Goal: Task Accomplishment & Management: Use online tool/utility

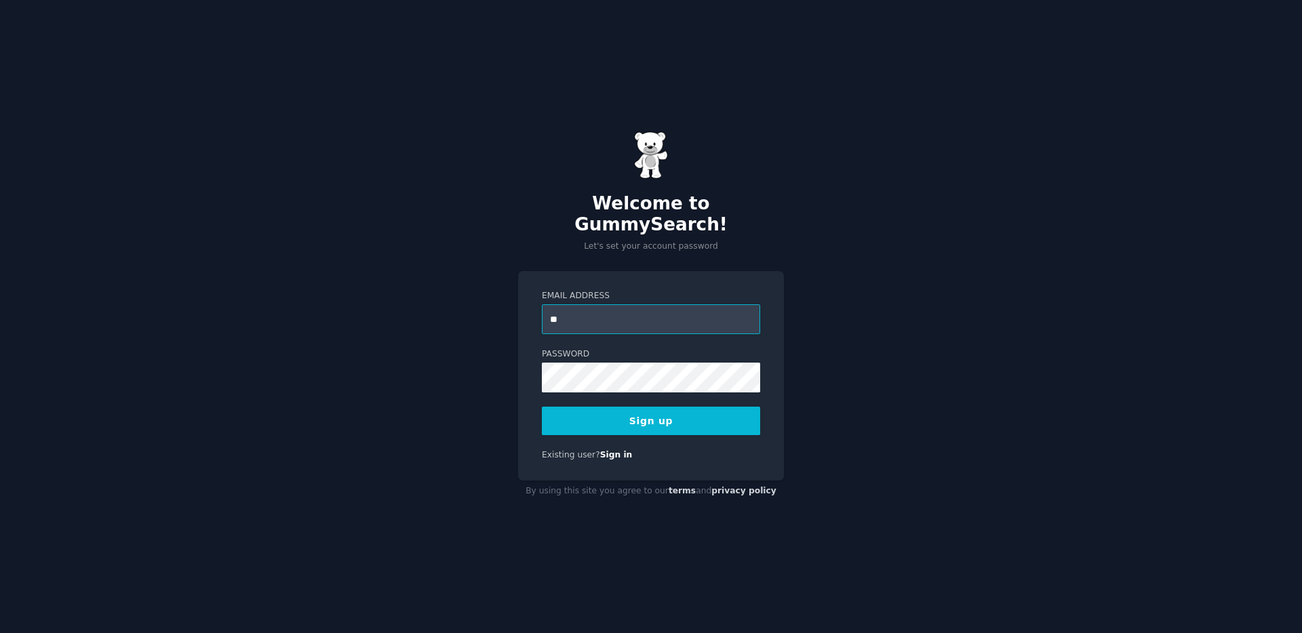
type input "*"
type input "**********"
click at [442, 356] on div "**********" at bounding box center [651, 316] width 1302 height 633
click at [540, 407] on div "**********" at bounding box center [651, 376] width 266 height 210
click at [629, 418] on button "Sign up" at bounding box center [651, 421] width 218 height 28
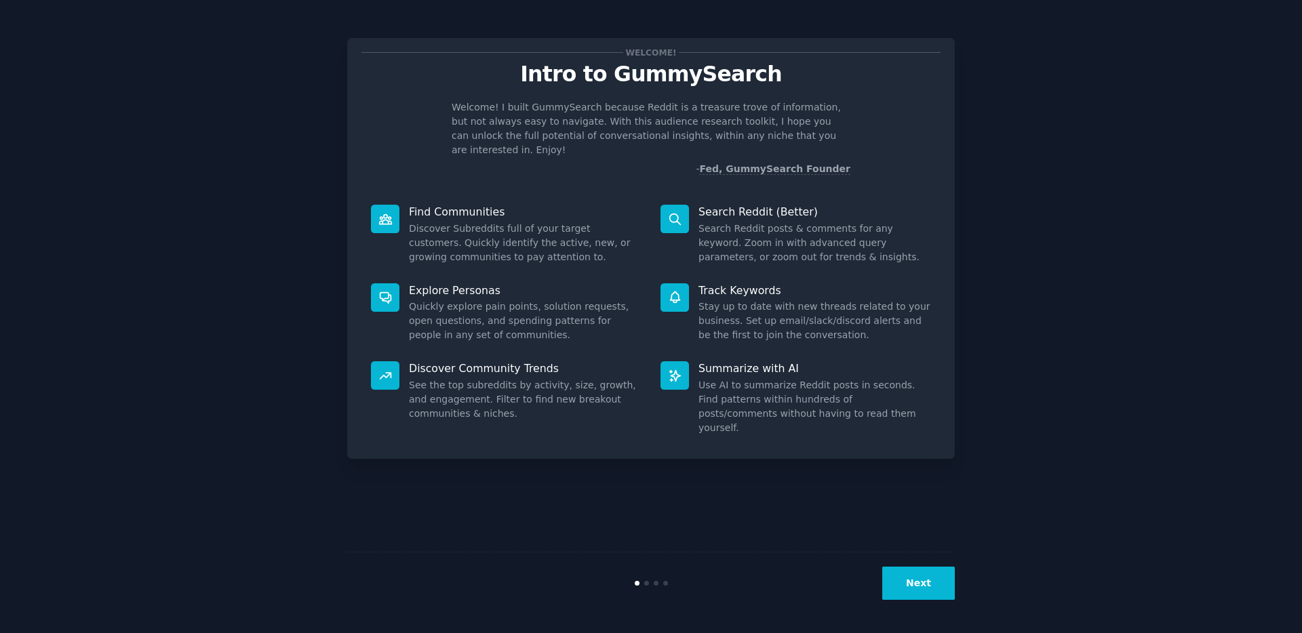
click at [922, 584] on button "Next" at bounding box center [918, 583] width 73 height 33
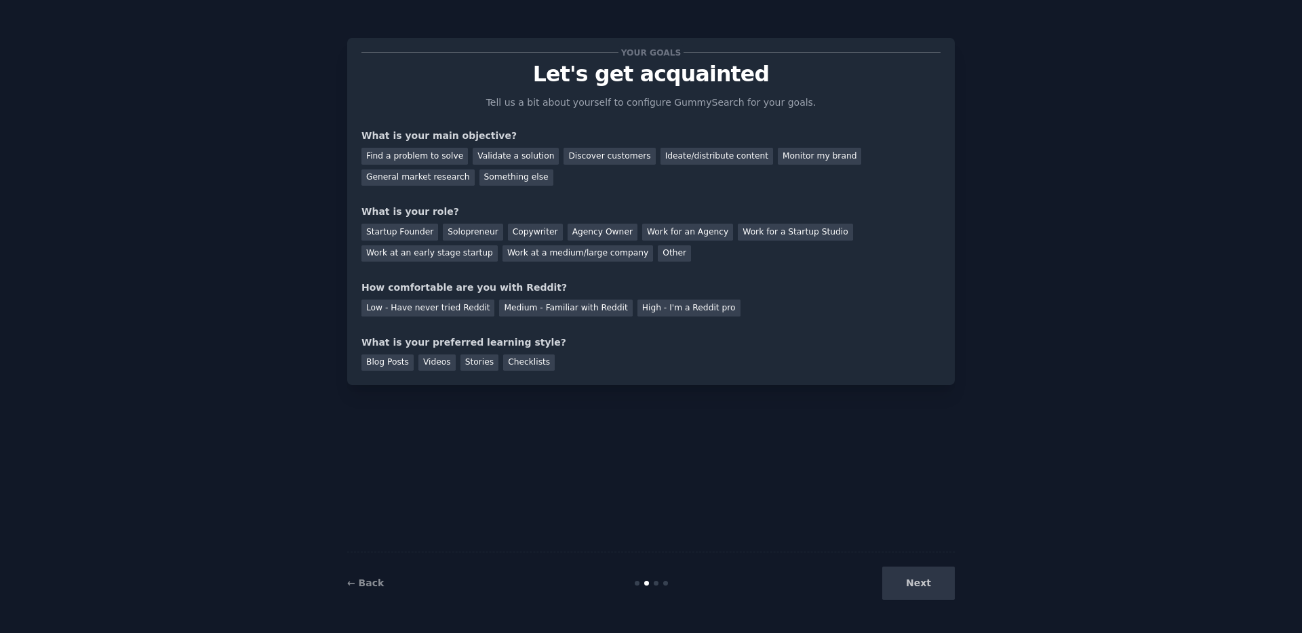
click at [922, 584] on div "Next" at bounding box center [853, 583] width 203 height 33
click at [420, 153] on div "Find a problem to solve" at bounding box center [414, 156] width 106 height 17
click at [493, 155] on div "Validate a solution" at bounding box center [516, 156] width 86 height 17
click at [623, 157] on div "Discover customers" at bounding box center [610, 156] width 92 height 17
click at [730, 161] on div "Ideate/distribute content" at bounding box center [717, 156] width 113 height 17
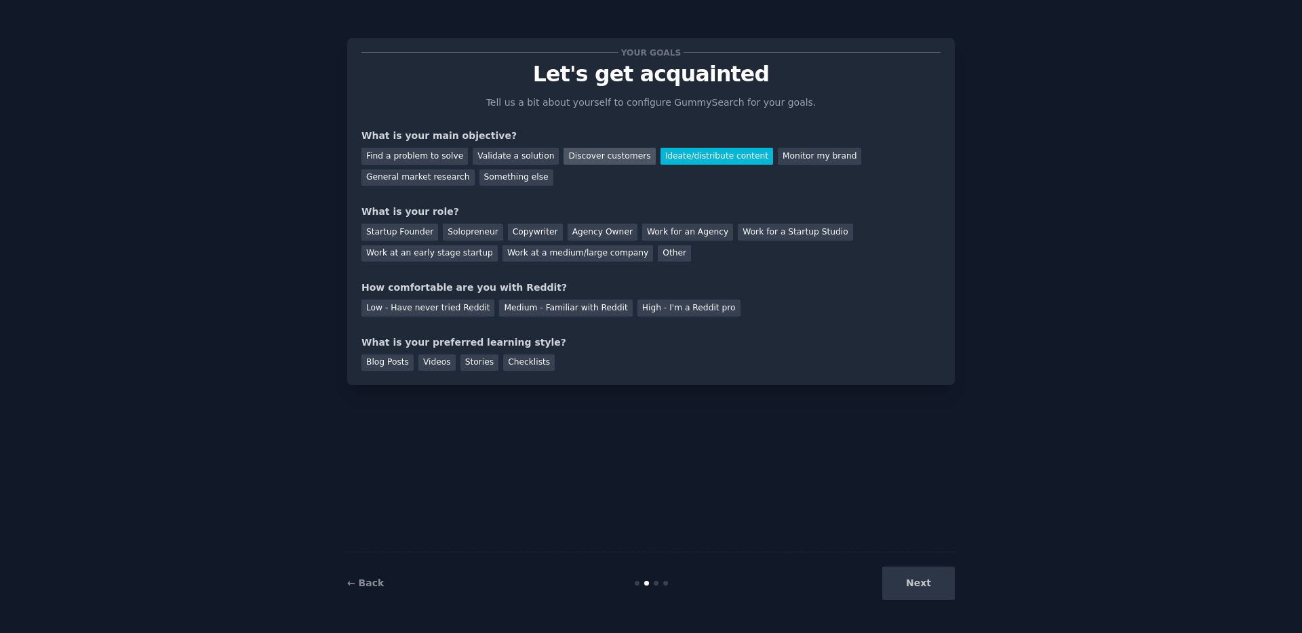
click at [621, 153] on div "Discover customers" at bounding box center [610, 156] width 92 height 17
click at [409, 234] on div "Startup Founder" at bounding box center [399, 232] width 77 height 17
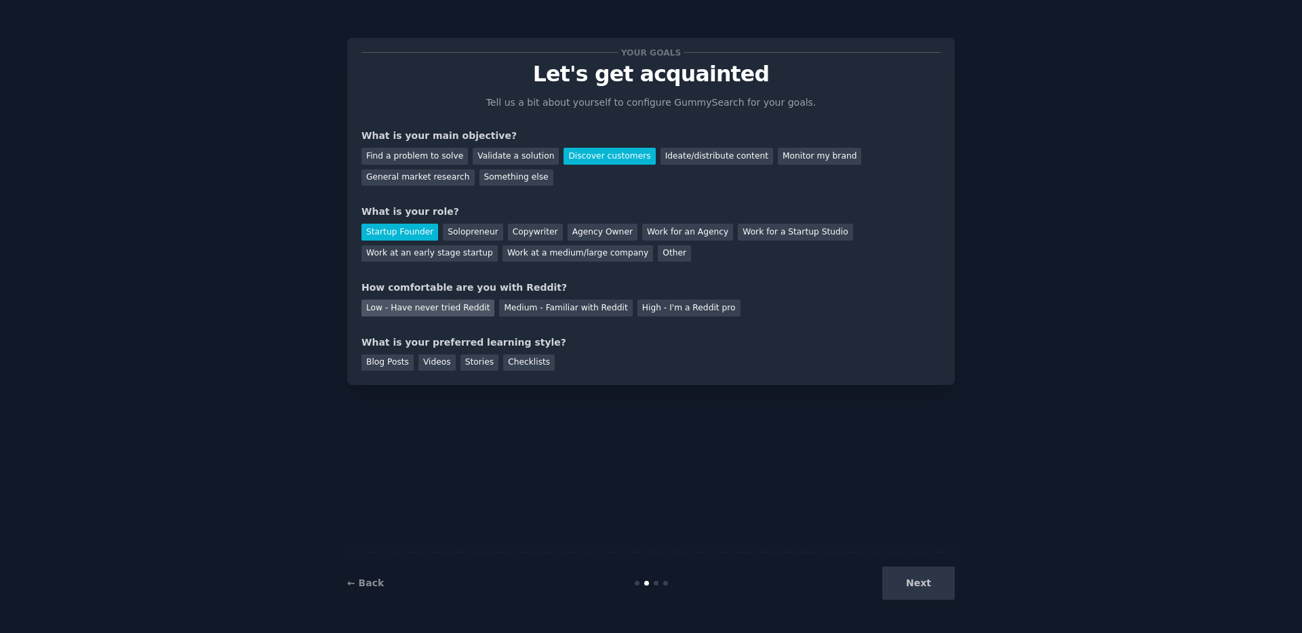
click at [476, 304] on div "Low - Have never tried Reddit" at bounding box center [427, 308] width 133 height 17
click at [517, 304] on div "Medium - Familiar with Reddit" at bounding box center [565, 308] width 133 height 17
click at [382, 366] on div "Blog Posts" at bounding box center [387, 363] width 52 height 17
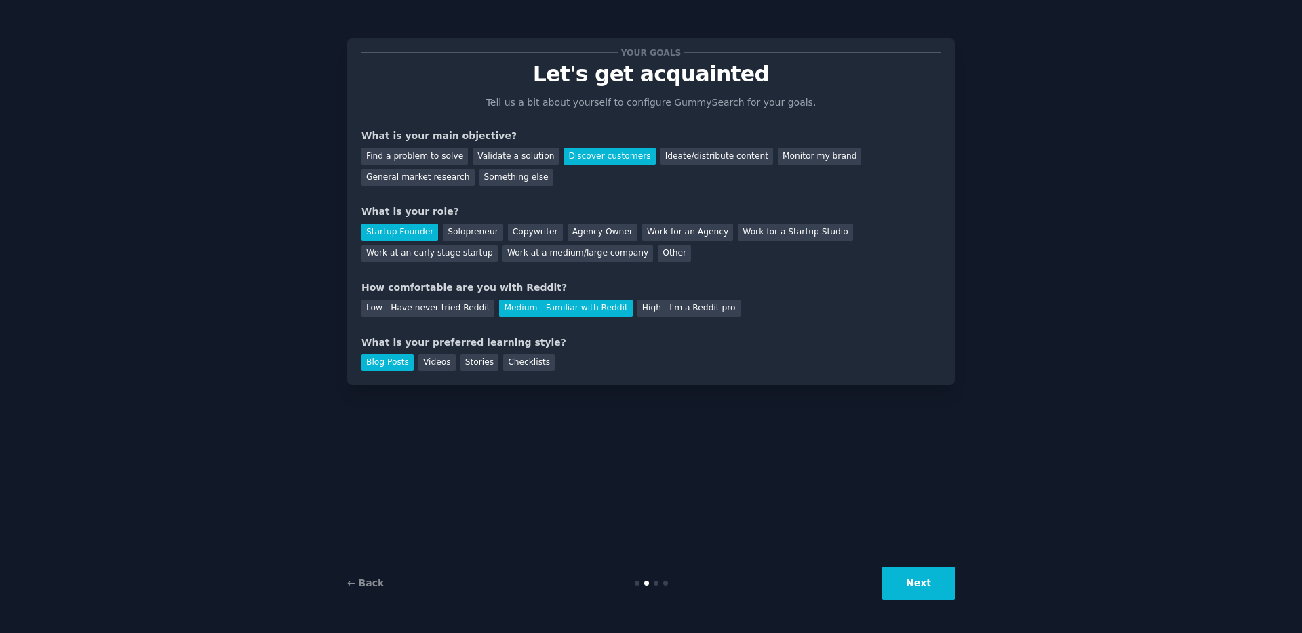
click at [927, 583] on button "Next" at bounding box center [918, 583] width 73 height 33
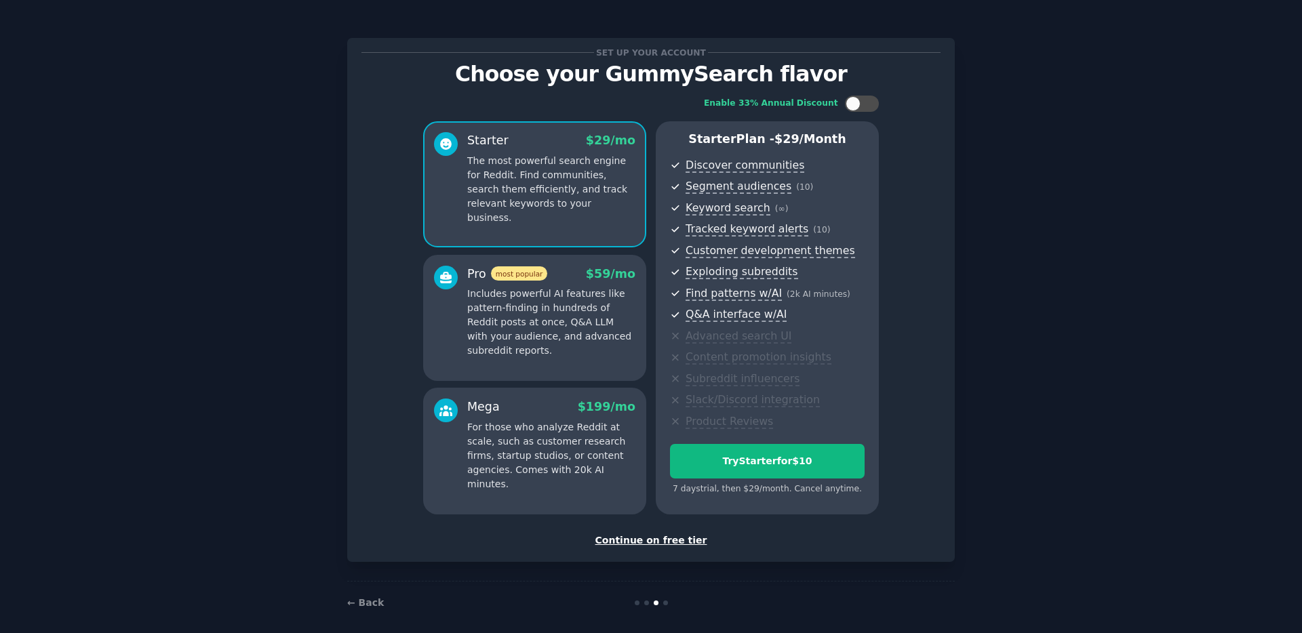
click at [650, 545] on div "Continue on free tier" at bounding box center [650, 541] width 579 height 14
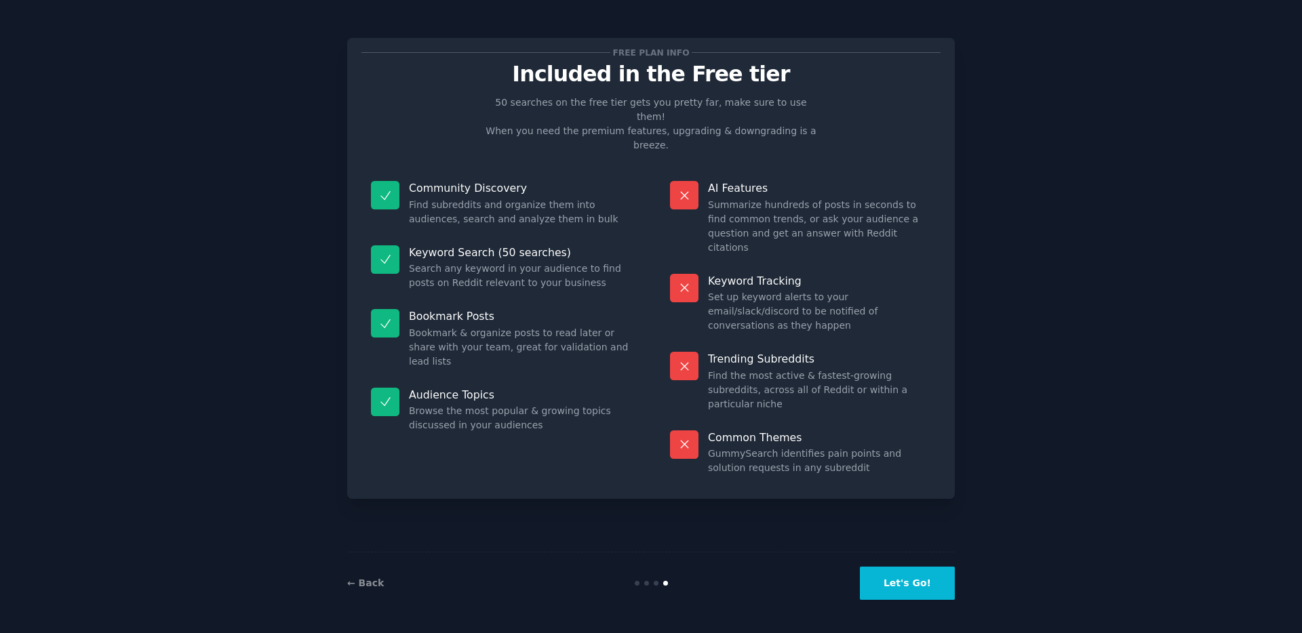
click at [926, 593] on button "Let's Go!" at bounding box center [907, 583] width 95 height 33
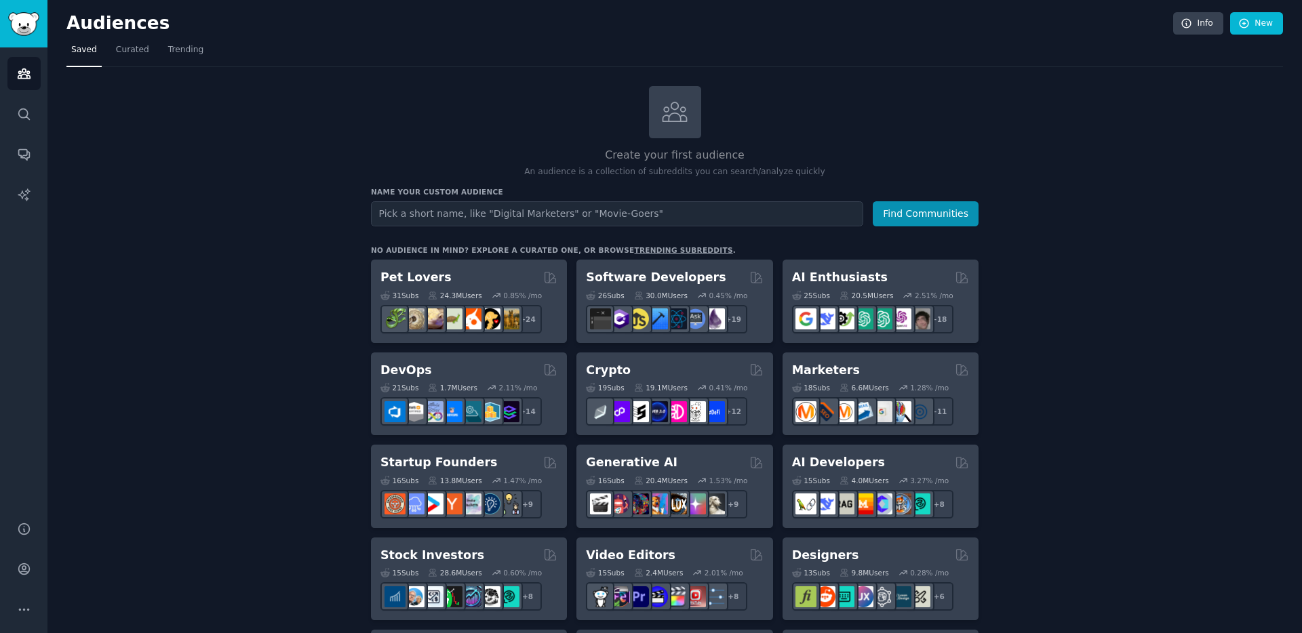
click at [595, 210] on input "text" at bounding box center [617, 213] width 492 height 25
type input "q2LJJS887ZHaA7!"
paste input "truespotify"
click at [734, 224] on input "truespotify" at bounding box center [617, 213] width 492 height 25
type input "truespotify"
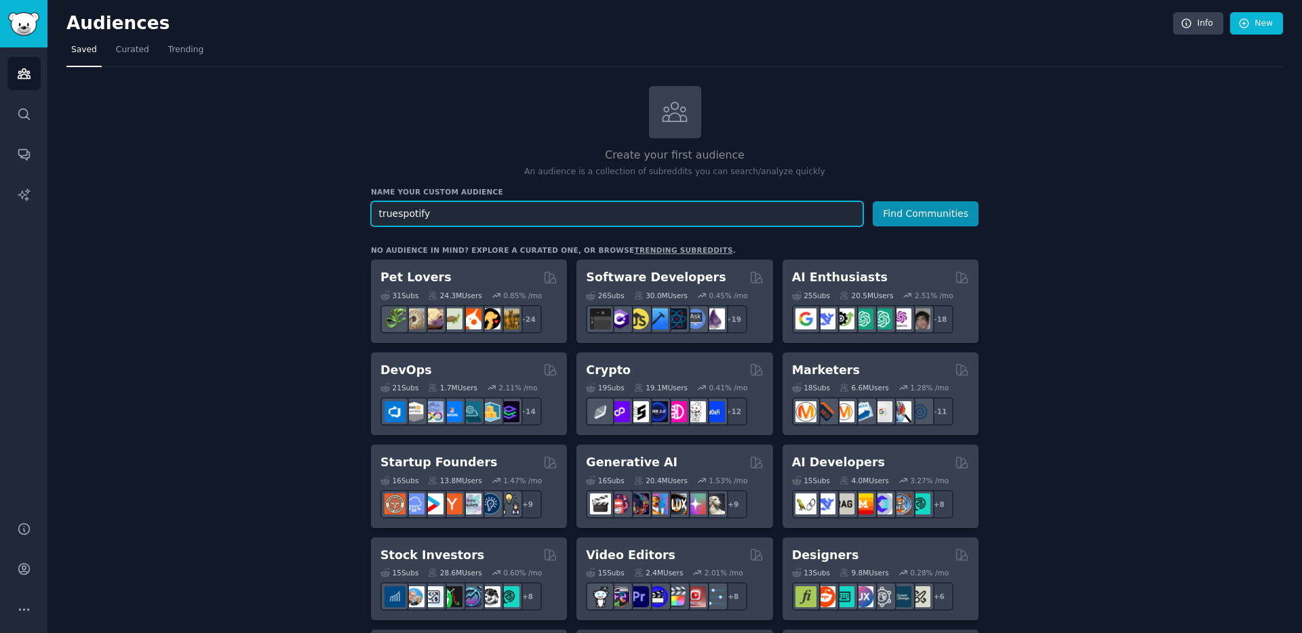
click at [873, 201] on button "Find Communities" at bounding box center [926, 213] width 106 height 25
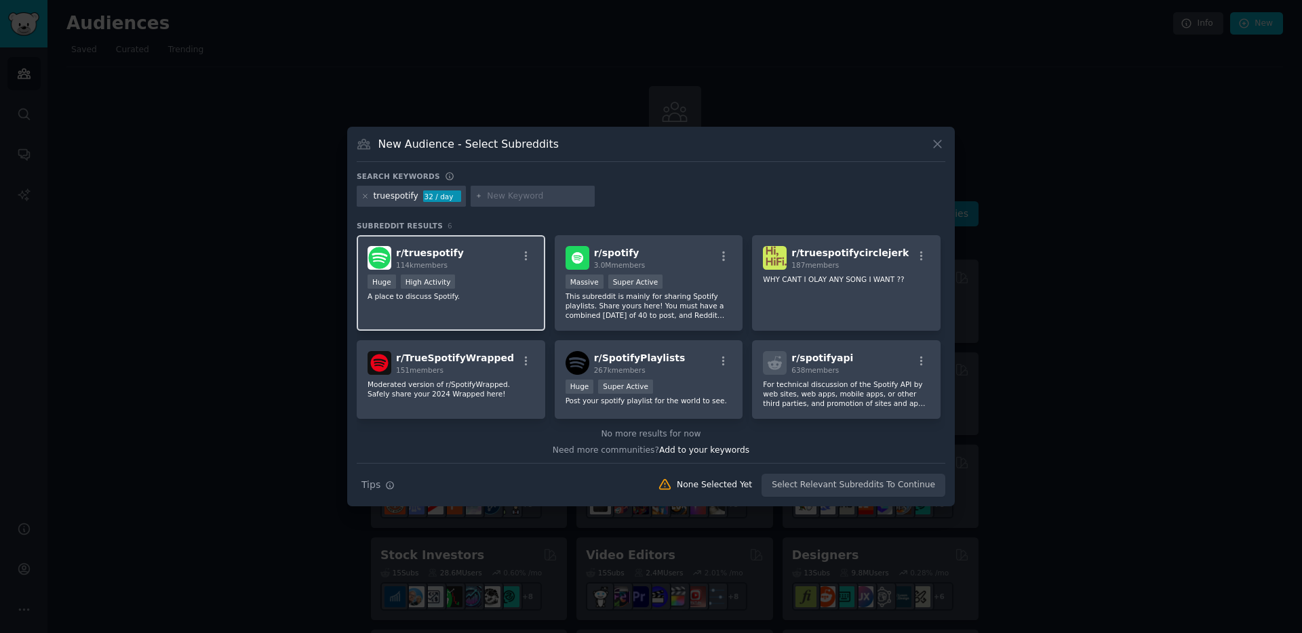
click at [422, 260] on div "114k members" at bounding box center [430, 264] width 68 height 9
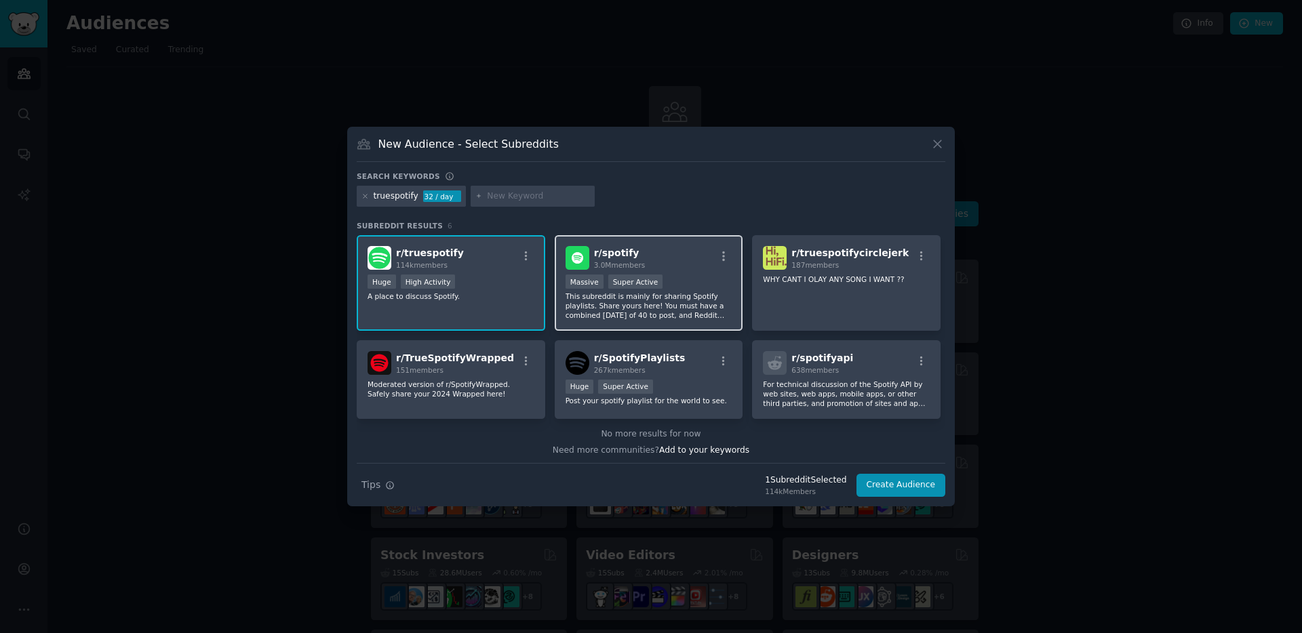
click at [670, 275] on div "Massive Super Active" at bounding box center [649, 283] width 167 height 17
click at [925, 490] on button "Create Audience" at bounding box center [902, 485] width 90 height 23
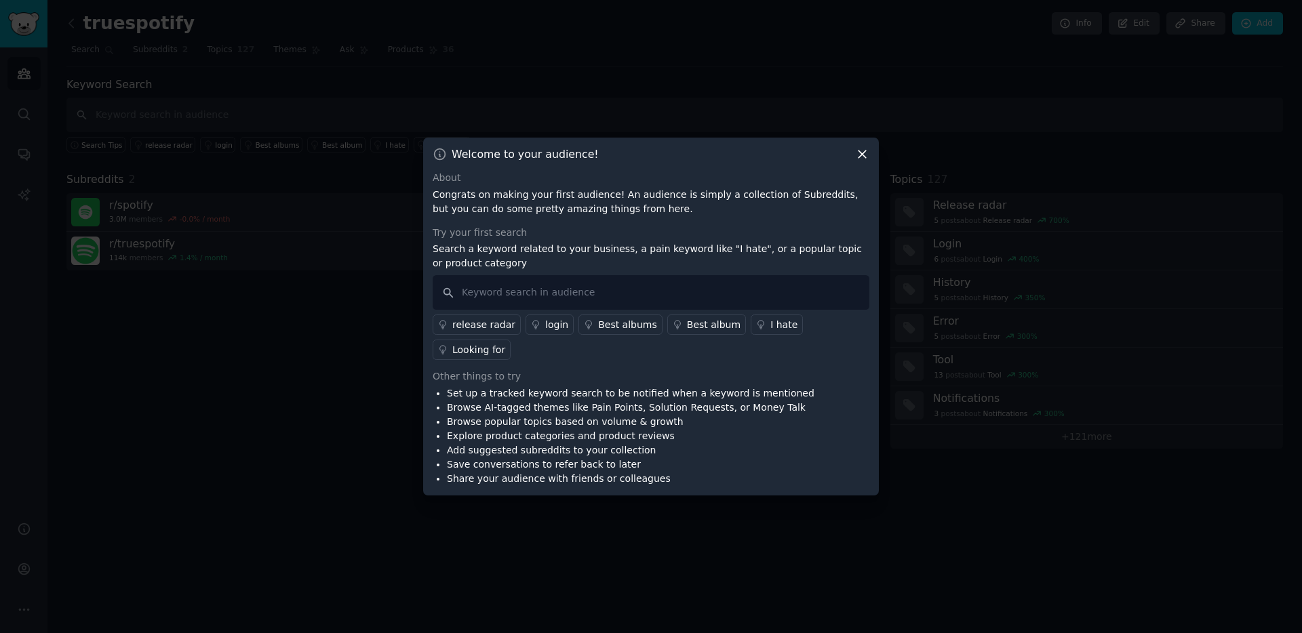
click at [857, 161] on icon at bounding box center [862, 154] width 14 height 14
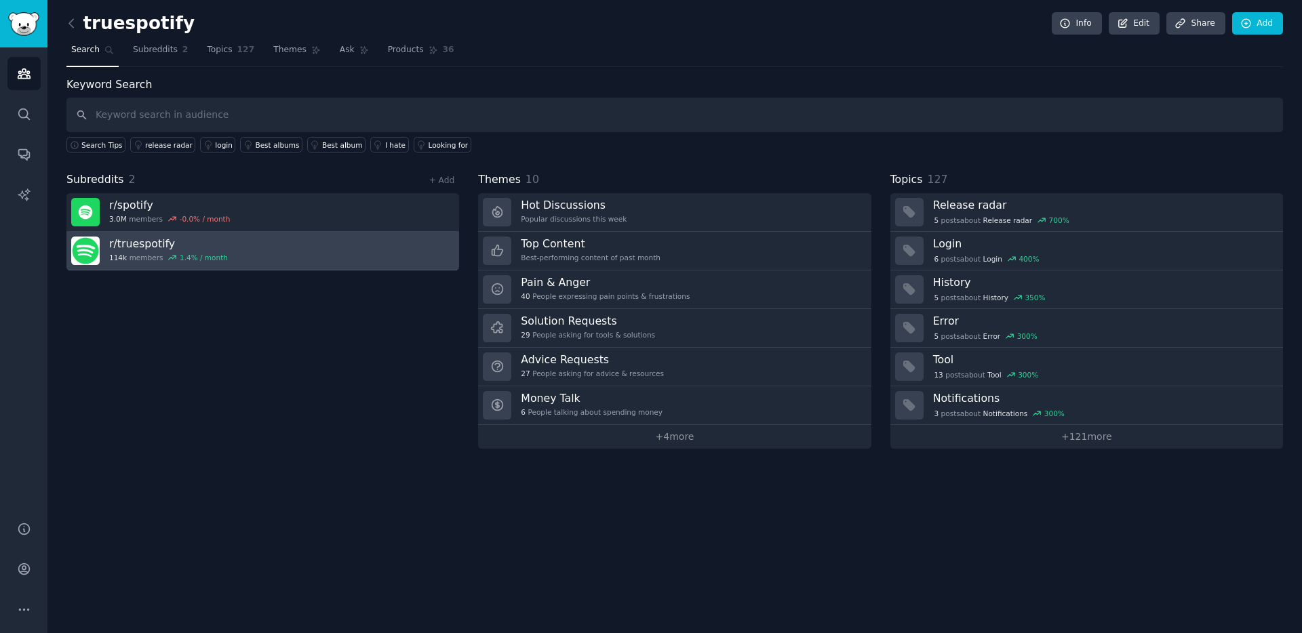
click at [286, 252] on link "r/ truespotify 114k members 1.4 % / month" at bounding box center [262, 251] width 393 height 39
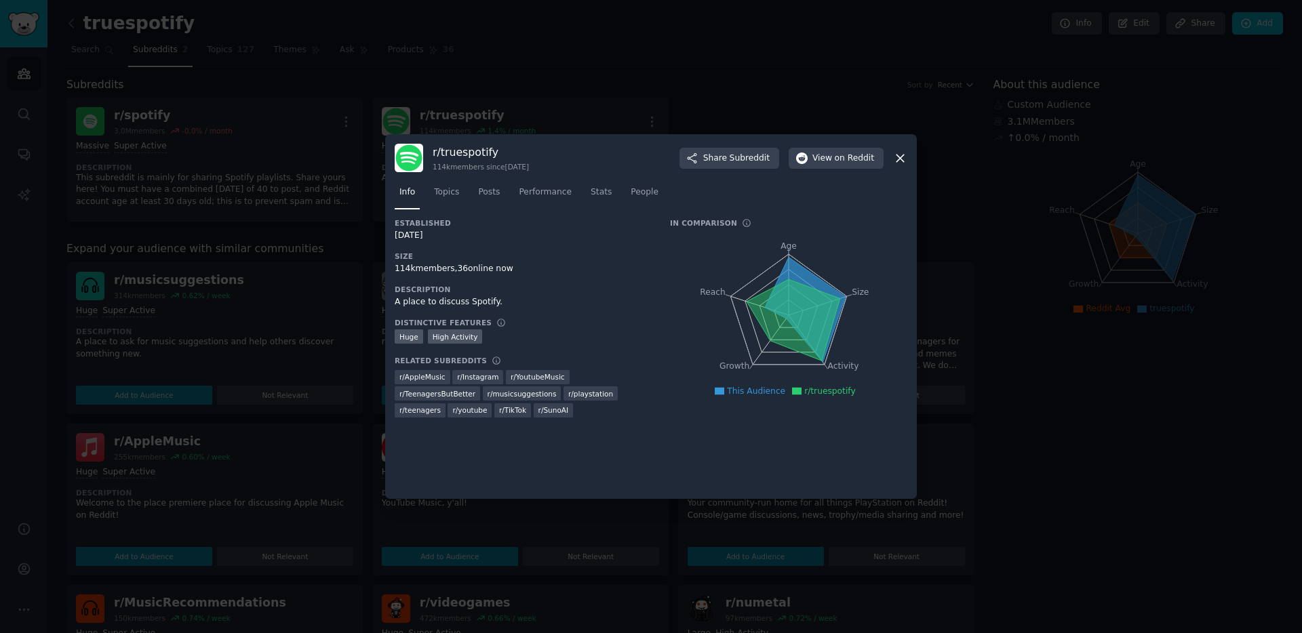
click at [903, 151] on icon at bounding box center [900, 158] width 14 height 14
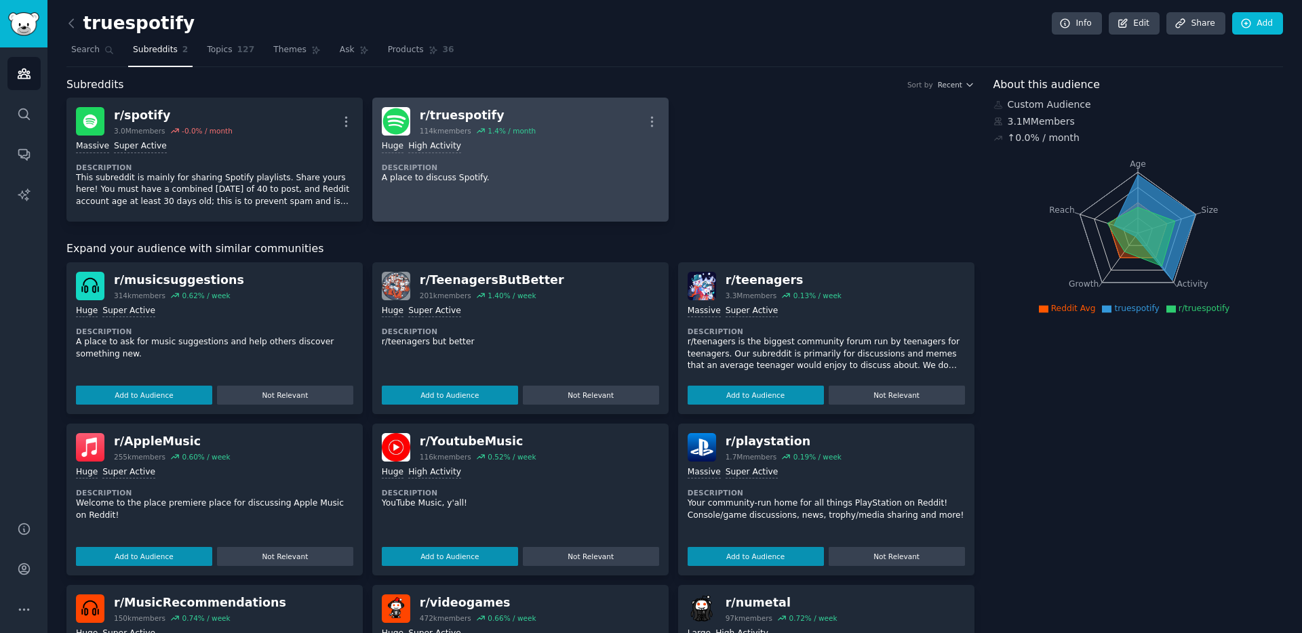
click at [456, 119] on div "r/ truespotify" at bounding box center [478, 115] width 116 height 17
click at [651, 121] on icon "button" at bounding box center [651, 121] width 1 height 9
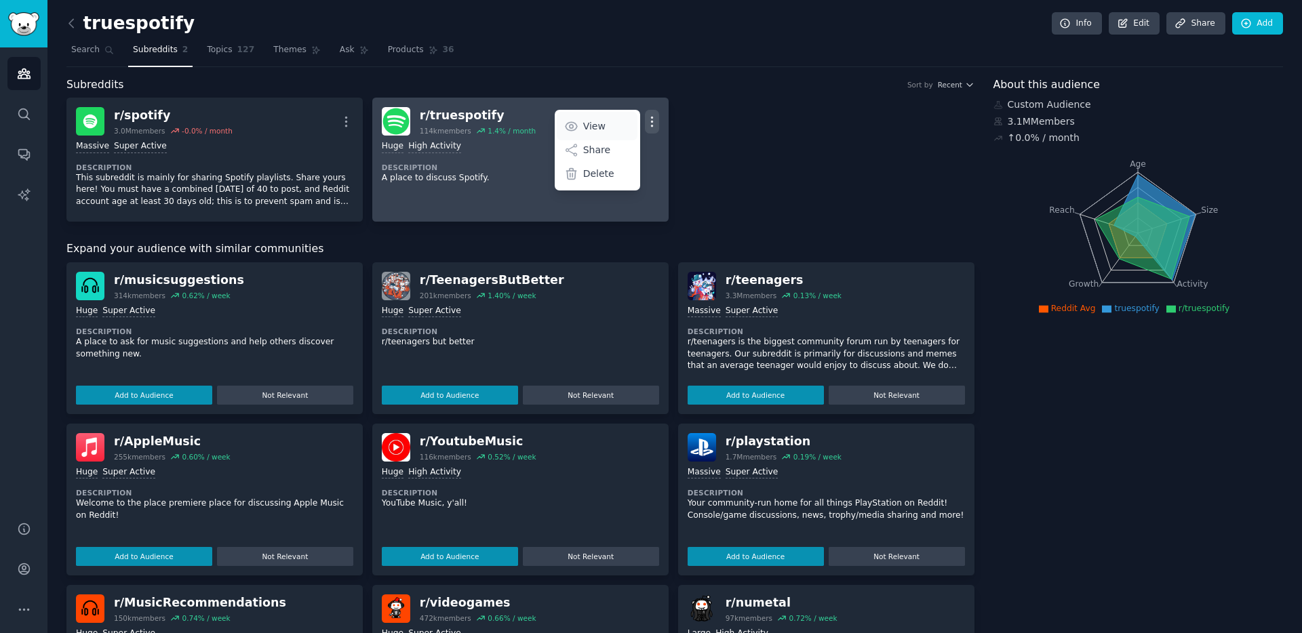
click at [599, 122] on p "View" at bounding box center [594, 126] width 22 height 14
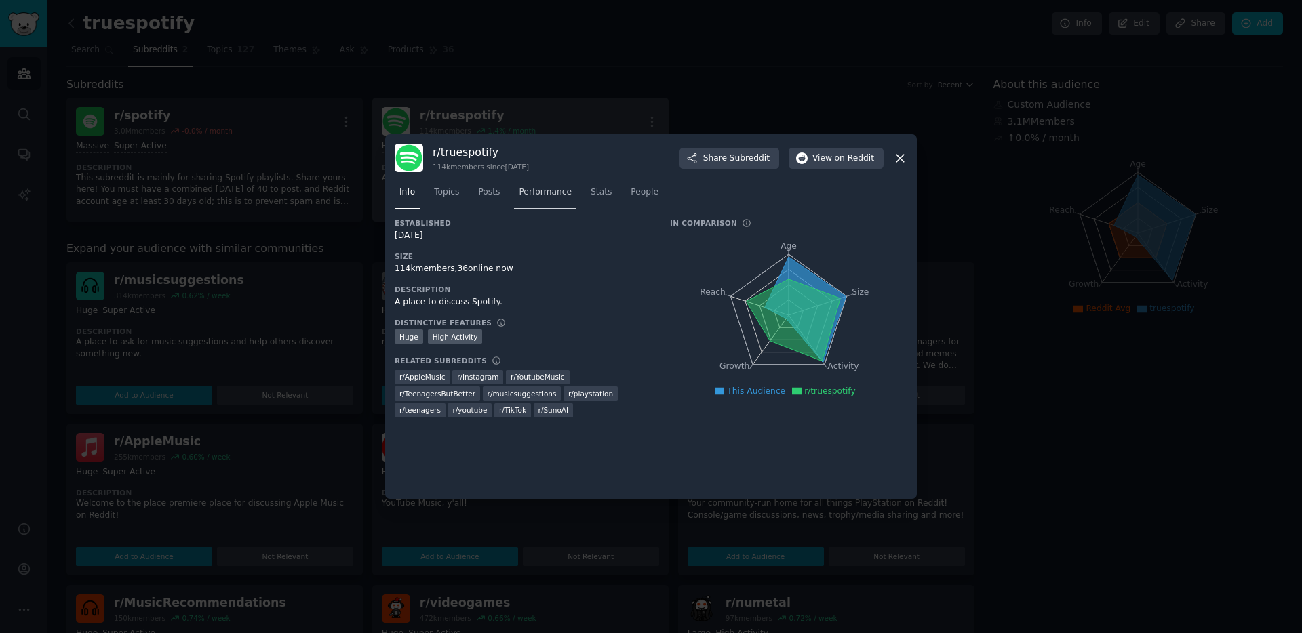
click at [543, 196] on span "Performance" at bounding box center [545, 192] width 53 height 12
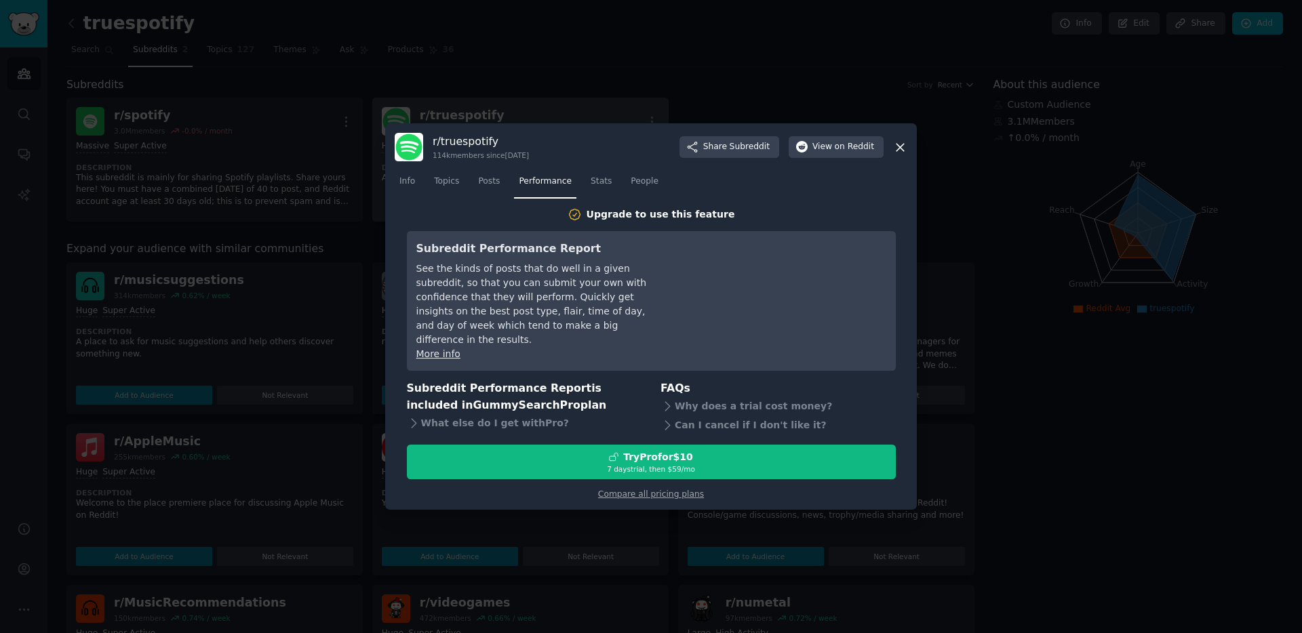
click at [620, 187] on nav "Info Topics Posts Performance Stats People" at bounding box center [651, 185] width 513 height 28
click at [597, 188] on span "Stats" at bounding box center [601, 182] width 21 height 12
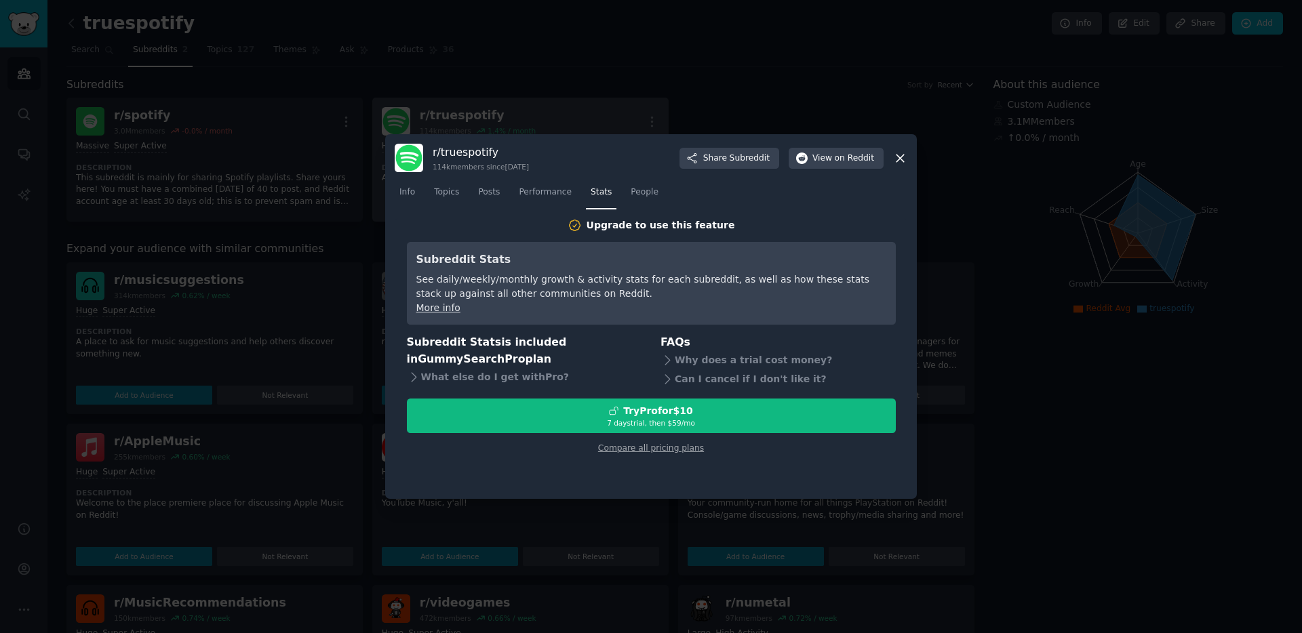
click at [435, 311] on link "More info" at bounding box center [438, 307] width 44 height 11
click at [559, 197] on span "Performance" at bounding box center [545, 192] width 53 height 12
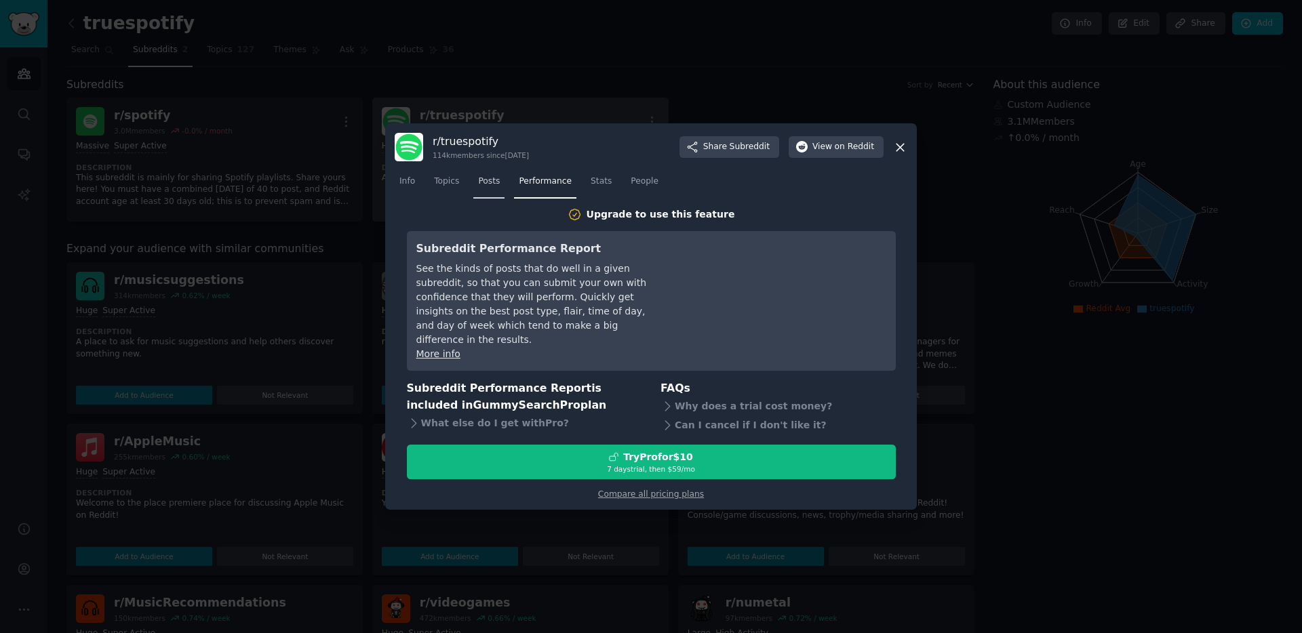
click at [500, 196] on link "Posts" at bounding box center [488, 185] width 31 height 28
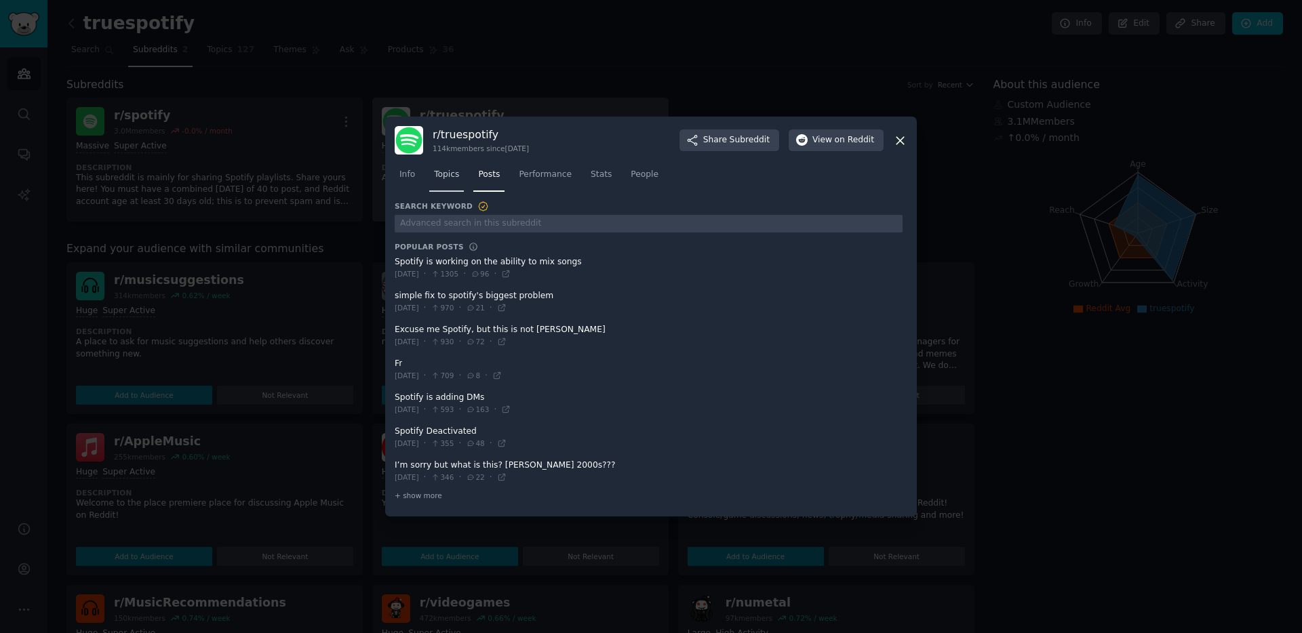
click at [456, 178] on span "Topics" at bounding box center [446, 175] width 25 height 12
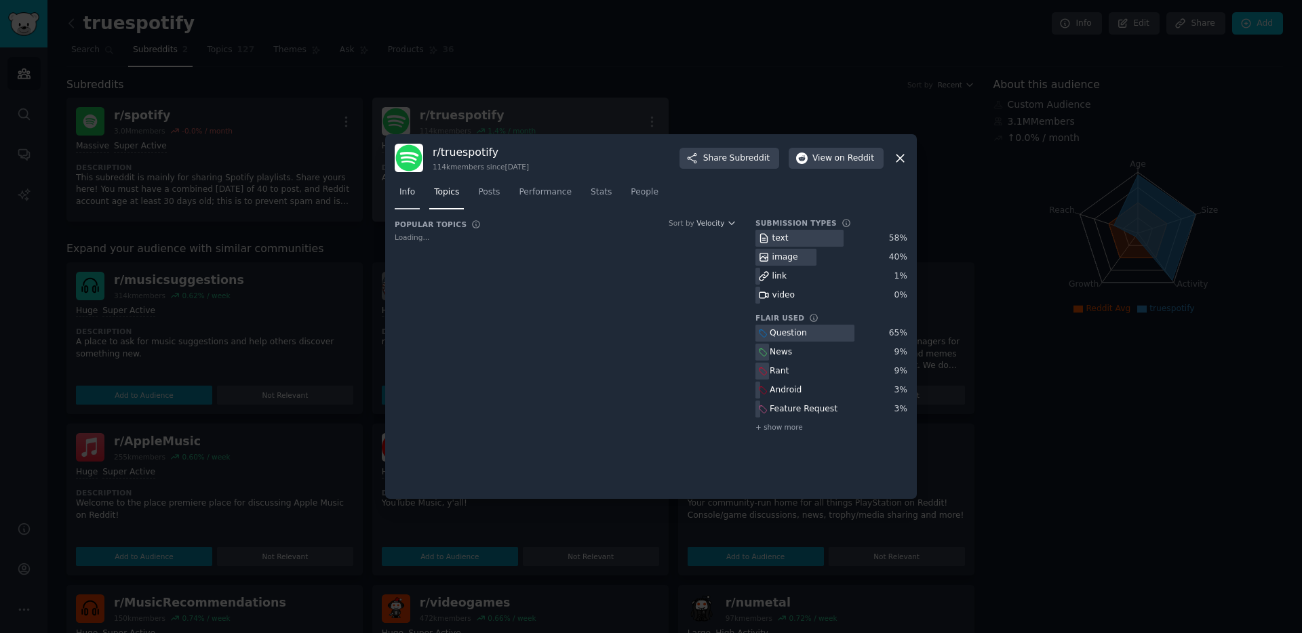
click at [409, 198] on div "Info Topics Posts Performance Stats People" at bounding box center [651, 195] width 513 height 46
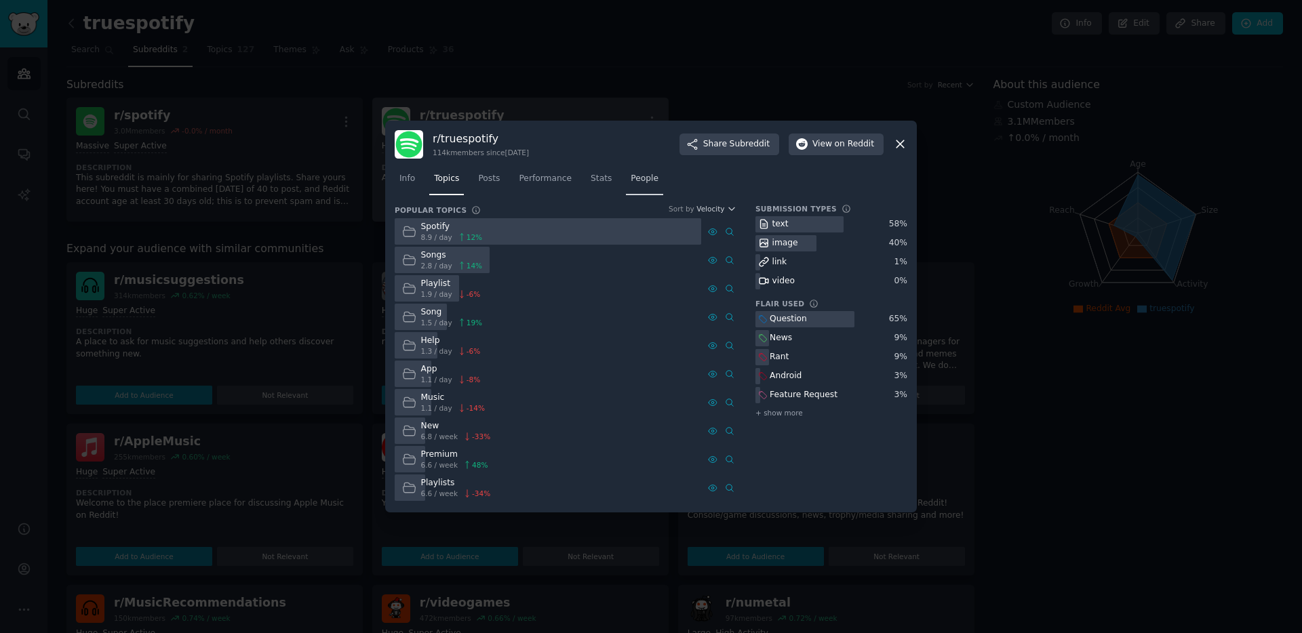
click at [636, 175] on span "People" at bounding box center [645, 179] width 28 height 12
